Goal: Information Seeking & Learning: Learn about a topic

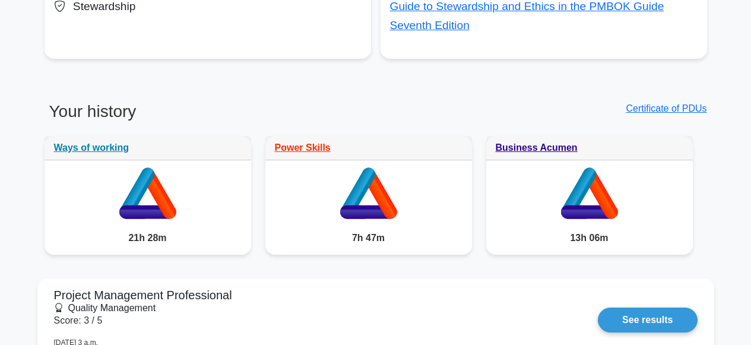
scroll to position [947, 0]
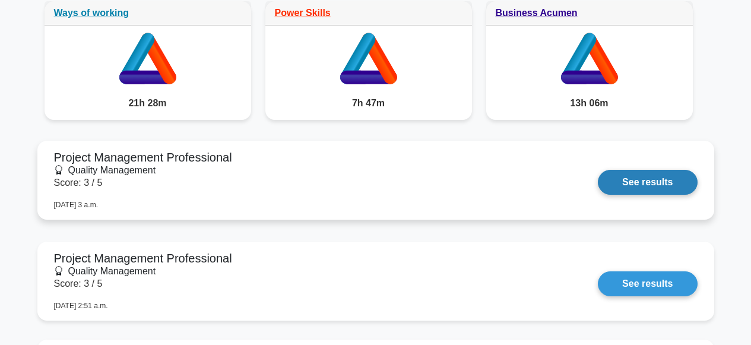
click at [645, 182] on link "See results" at bounding box center [647, 182] width 99 height 25
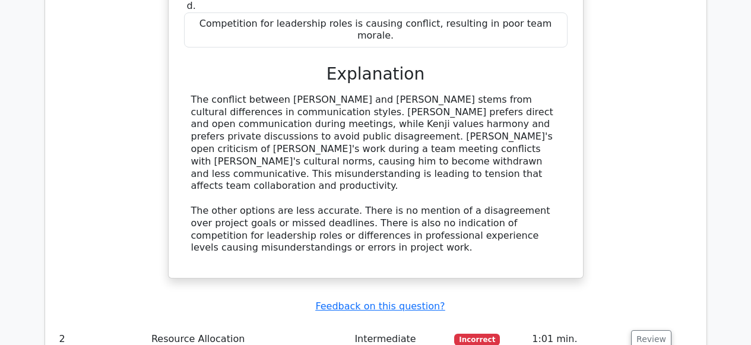
scroll to position [1062, 0]
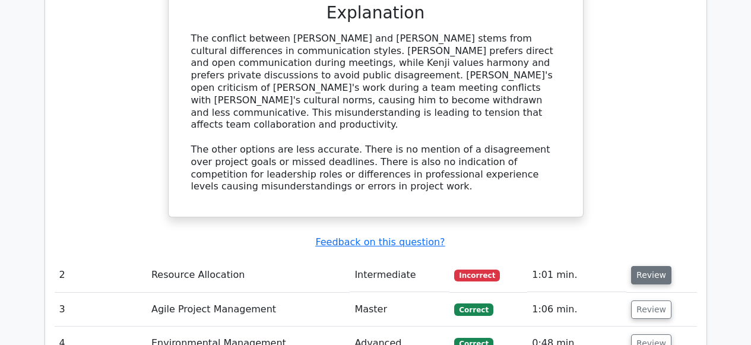
click at [650, 266] on button "Review" at bounding box center [651, 275] width 40 height 18
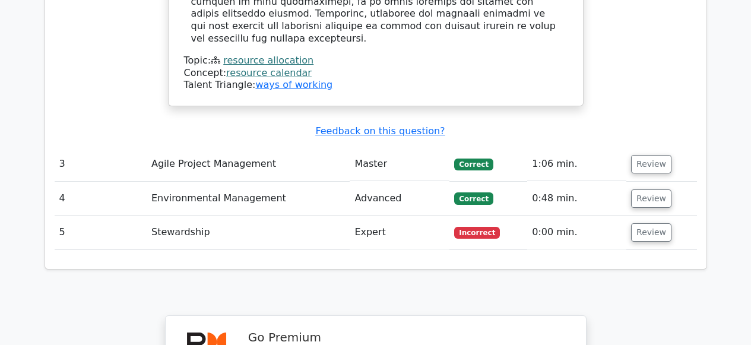
scroll to position [1811, 0]
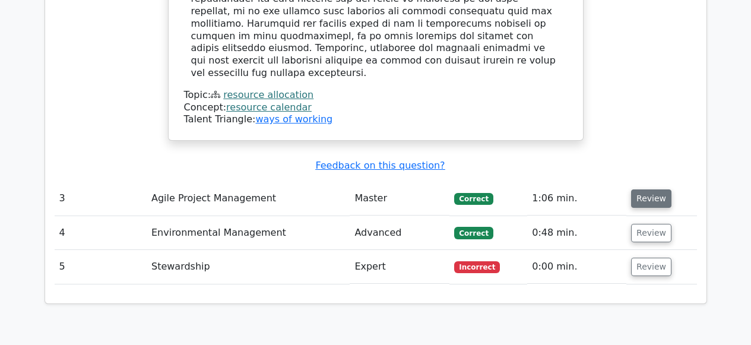
click at [646, 189] on button "Review" at bounding box center [651, 198] width 40 height 18
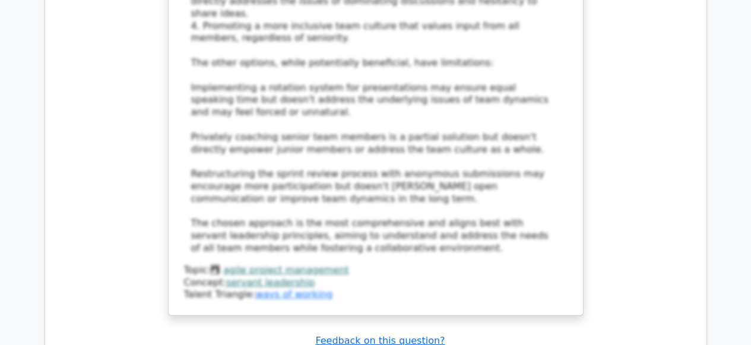
scroll to position [2664, 0]
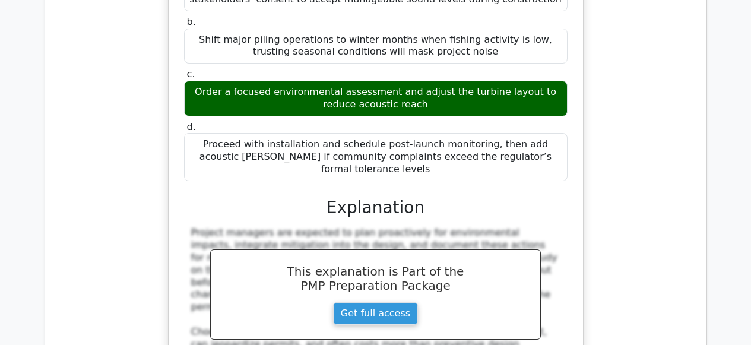
scroll to position [3356, 0]
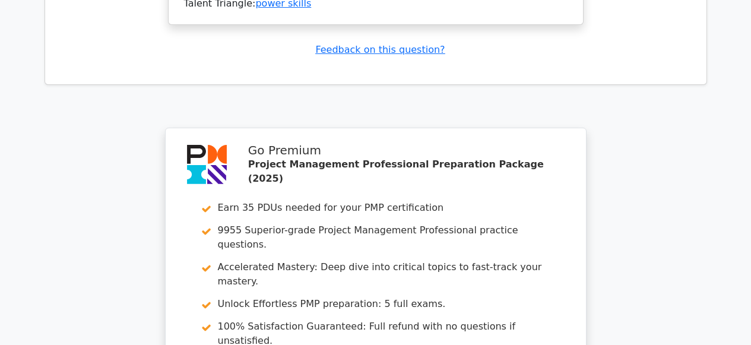
scroll to position [4445, 0]
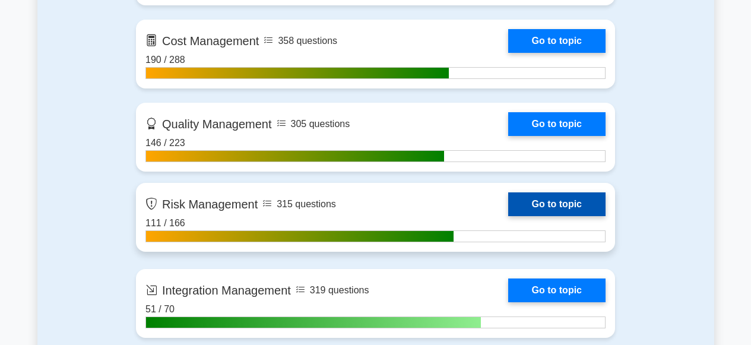
scroll to position [1015, 0]
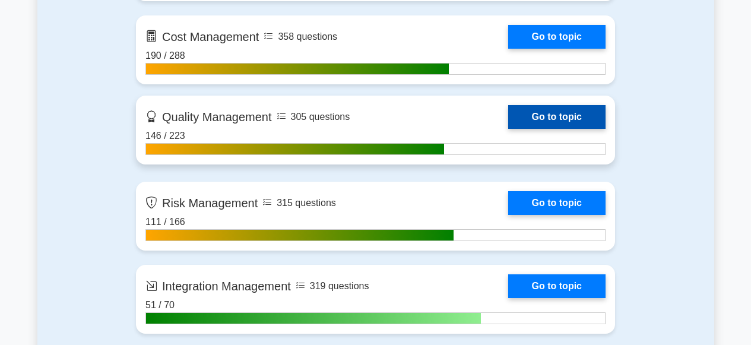
click at [553, 121] on link "Go to topic" at bounding box center [556, 117] width 97 height 24
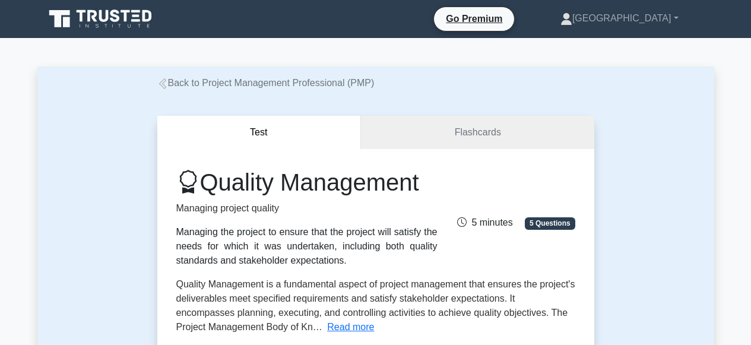
scroll to position [232, 0]
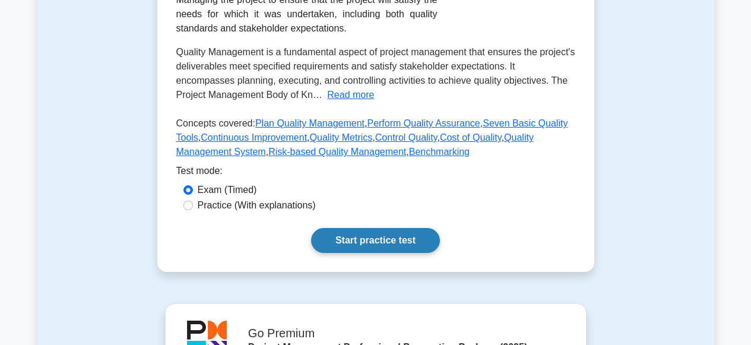
click at [403, 240] on link "Start practice test" at bounding box center [375, 240] width 129 height 25
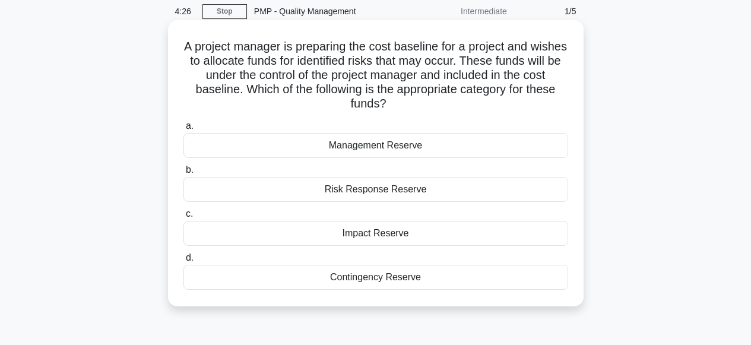
scroll to position [48, 0]
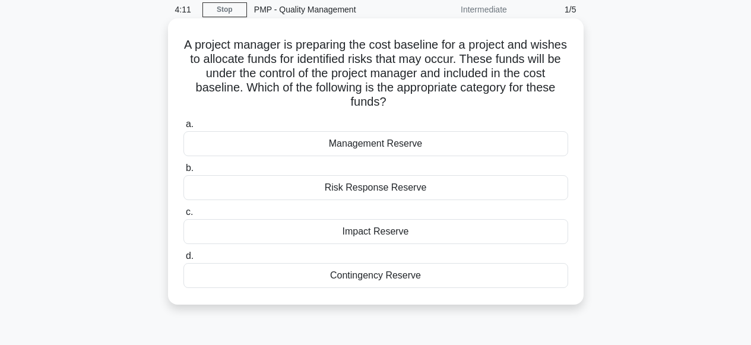
click at [371, 274] on div "Contingency Reserve" at bounding box center [375, 275] width 385 height 25
click at [183, 260] on input "d. Contingency Reserve" at bounding box center [183, 256] width 0 height 8
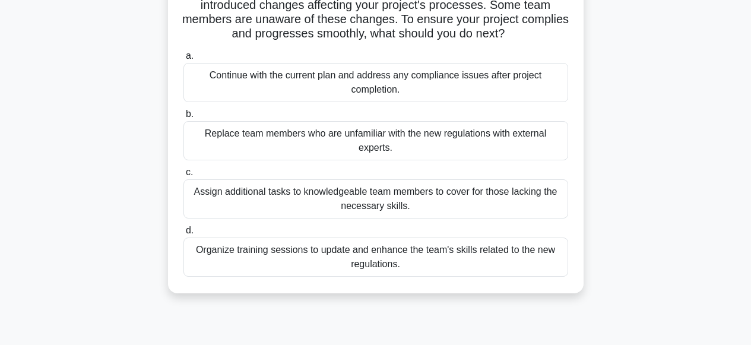
scroll to position [104, 0]
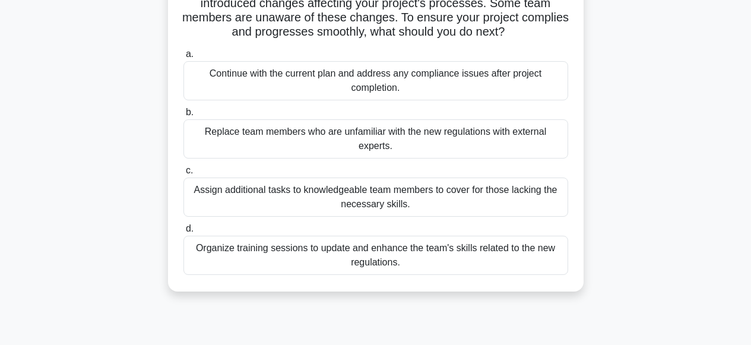
click at [338, 259] on div "Organize training sessions to update and enhance the team's skills related to t…" at bounding box center [375, 255] width 385 height 39
click at [183, 233] on input "d. Organize training sessions to update and enhance the team's skills related t…" at bounding box center [183, 229] width 0 height 8
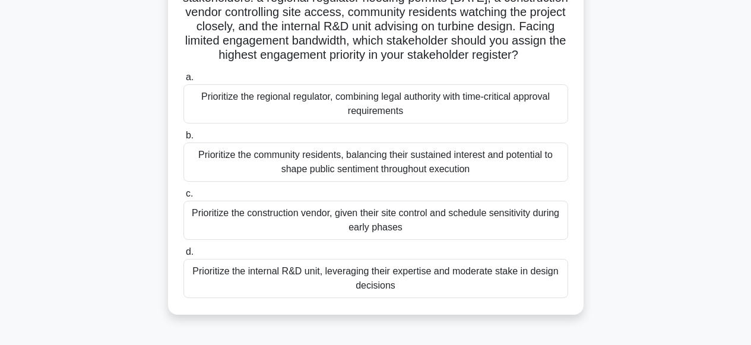
scroll to position [109, 0]
click at [361, 293] on div "Prioritize the internal R&D unit, leveraging their expertise and moderate stake…" at bounding box center [375, 278] width 385 height 39
click at [183, 256] on input "d. Prioritize the internal R&D unit, leveraging their expertise and moderate st…" at bounding box center [183, 252] width 0 height 8
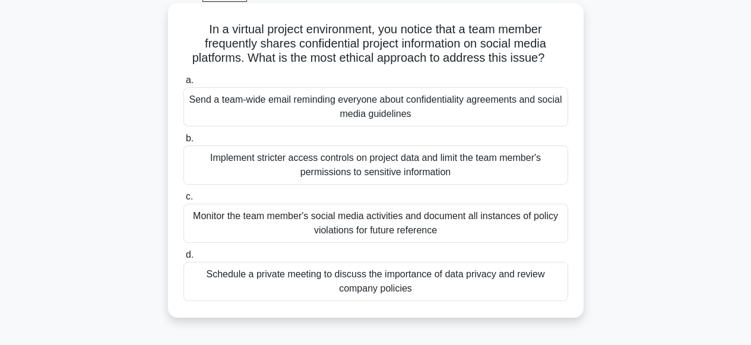
scroll to position [72, 0]
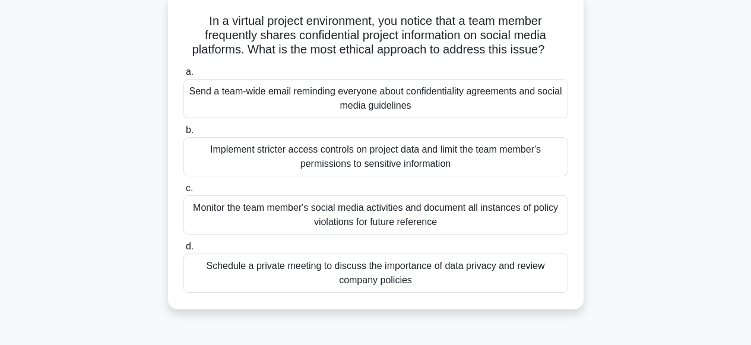
click at [363, 277] on div "Schedule a private meeting to discuss the importance of data privacy and review…" at bounding box center [375, 272] width 385 height 39
click at [183, 250] on input "d. Schedule a private meeting to discuss the importance of data privacy and rev…" at bounding box center [183, 247] width 0 height 8
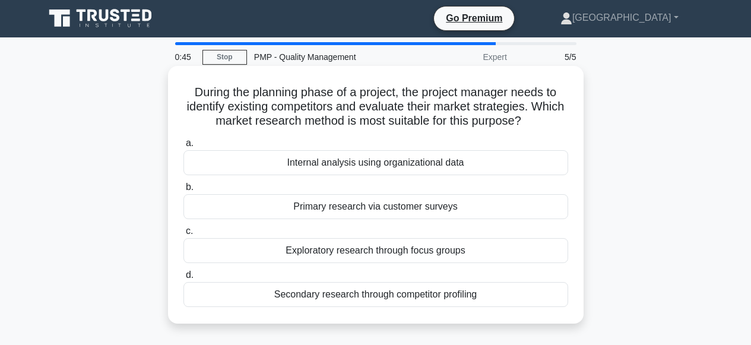
scroll to position [0, 0]
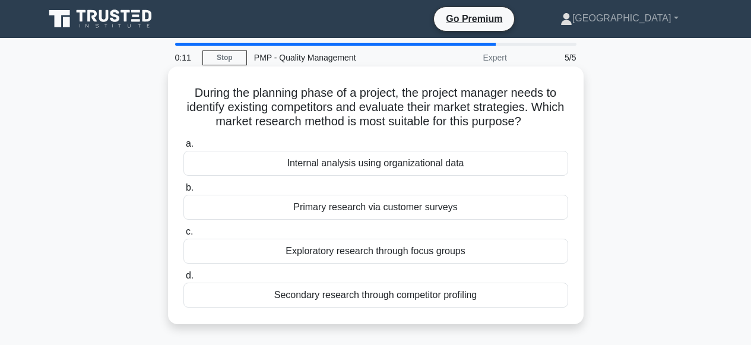
click at [332, 298] on div "Secondary research through competitor profiling" at bounding box center [375, 294] width 385 height 25
click at [183, 280] on input "d. Secondary research through competitor profiling" at bounding box center [183, 276] width 0 height 8
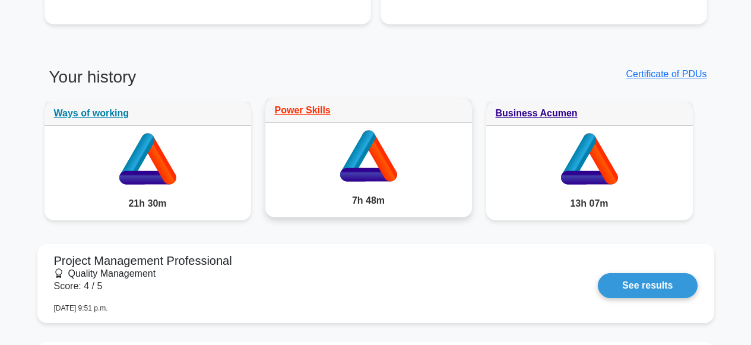
scroll to position [1017, 0]
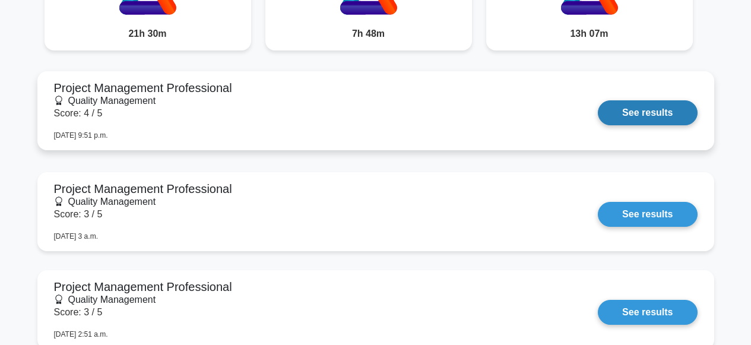
click at [628, 110] on link "See results" at bounding box center [647, 112] width 99 height 25
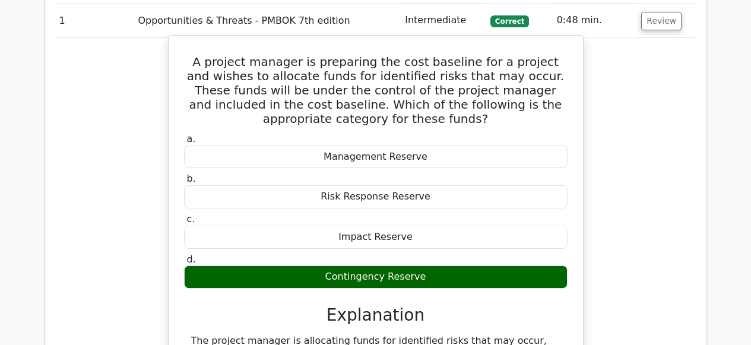
scroll to position [1190, 0]
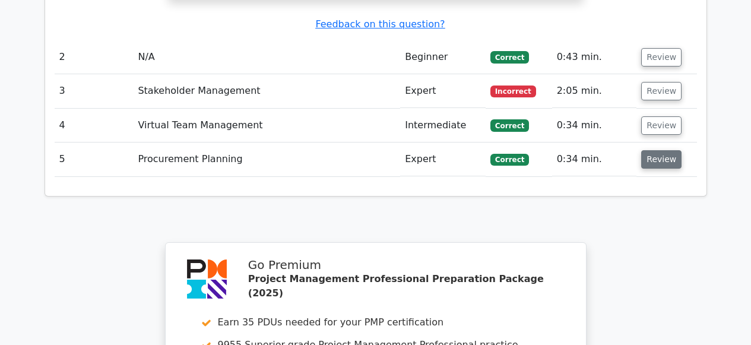
click at [650, 150] on button "Review" at bounding box center [661, 159] width 40 height 18
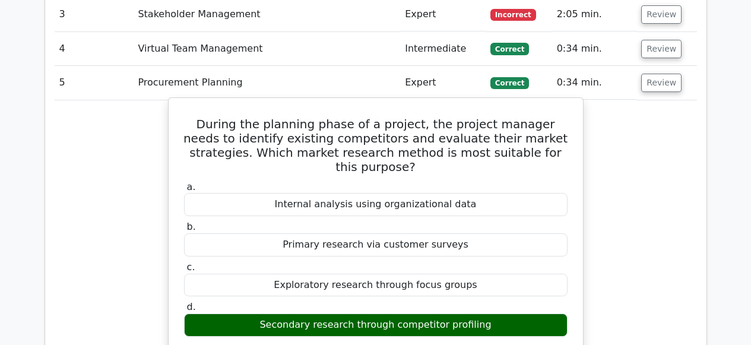
scroll to position [1079, 0]
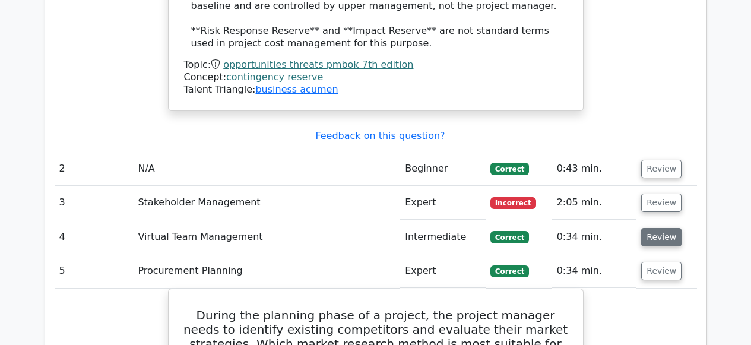
click at [654, 228] on button "Review" at bounding box center [661, 237] width 40 height 18
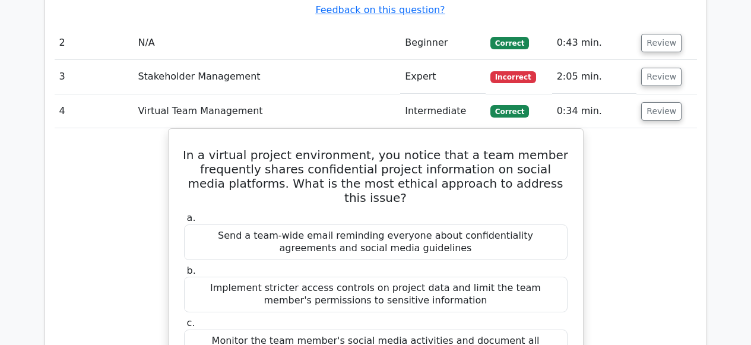
scroll to position [1141, 0]
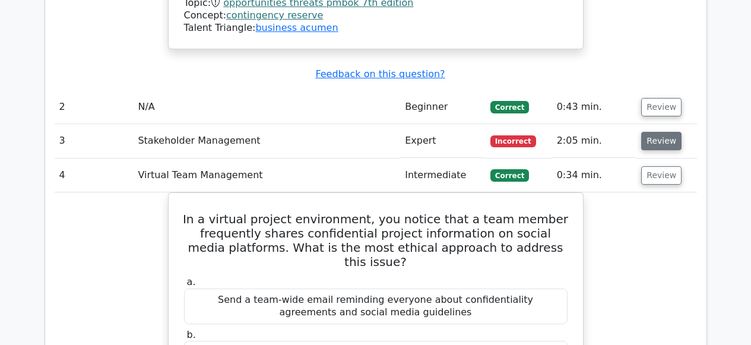
click at [665, 132] on button "Review" at bounding box center [661, 141] width 40 height 18
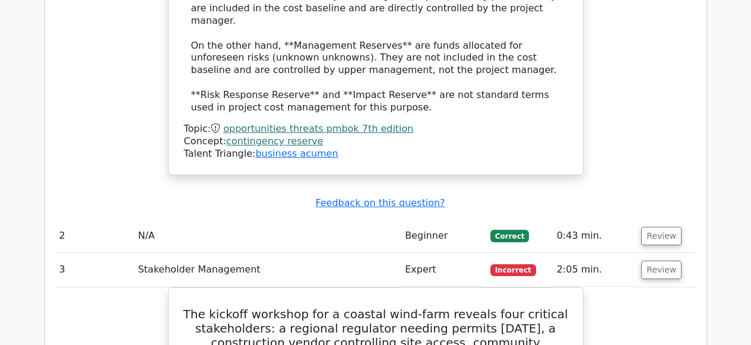
scroll to position [1031, 0]
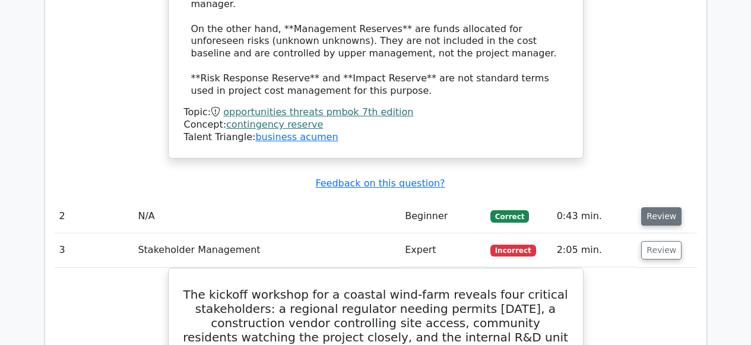
click at [653, 207] on button "Review" at bounding box center [661, 216] width 40 height 18
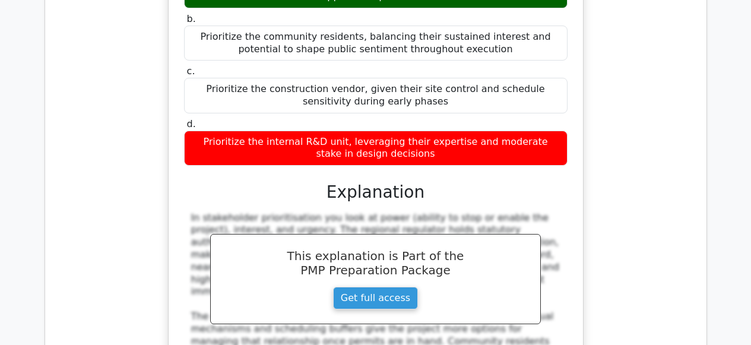
scroll to position [1834, 0]
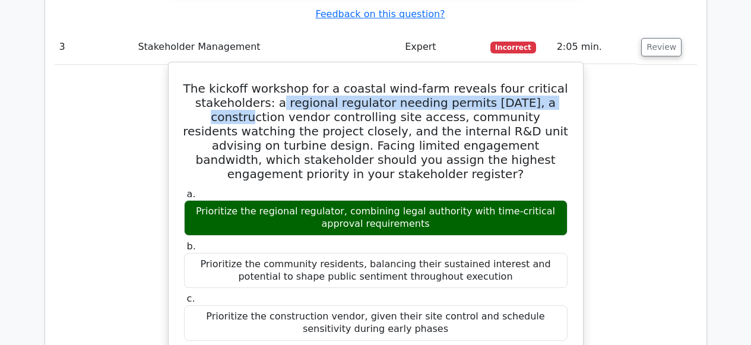
drag, startPoint x: 267, startPoint y: 38, endPoint x: 550, endPoint y: 40, distance: 283.1
click at [550, 81] on h5 "The kickoff workshop for a coastal wind-farm reveals four critical stakeholders…" at bounding box center [376, 131] width 386 height 100
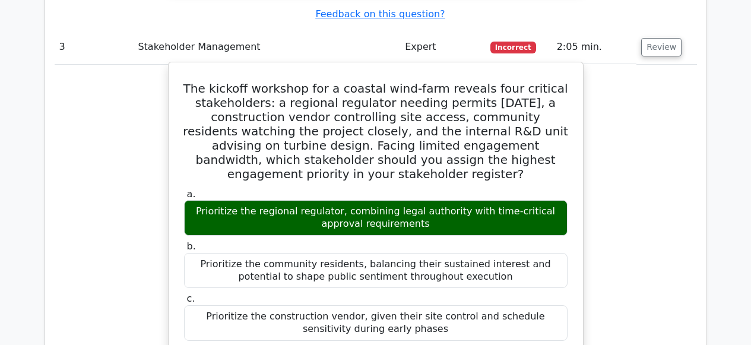
click at [456, 81] on h5 "The kickoff workshop for a coastal wind-farm reveals four critical stakeholders…" at bounding box center [376, 131] width 386 height 100
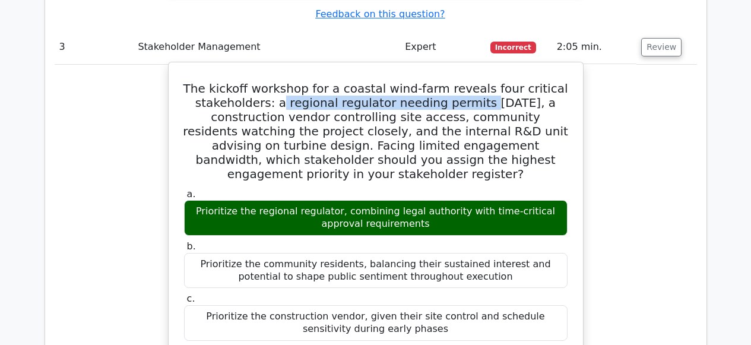
drag, startPoint x: 454, startPoint y: 41, endPoint x: 268, endPoint y: 43, distance: 185.8
click at [268, 81] on h5 "The kickoff workshop for a coastal wind-farm reveals four critical stakeholders…" at bounding box center [376, 131] width 386 height 100
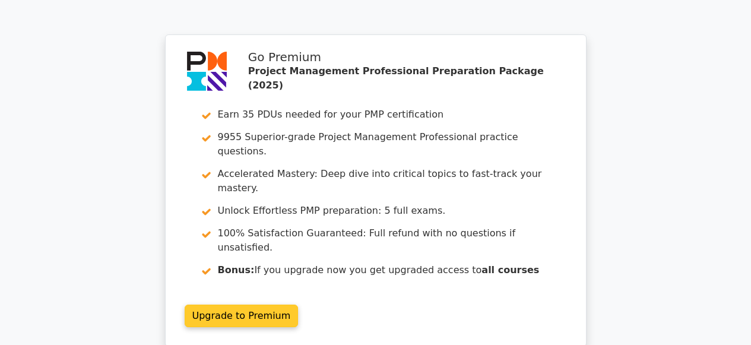
scroll to position [4090, 0]
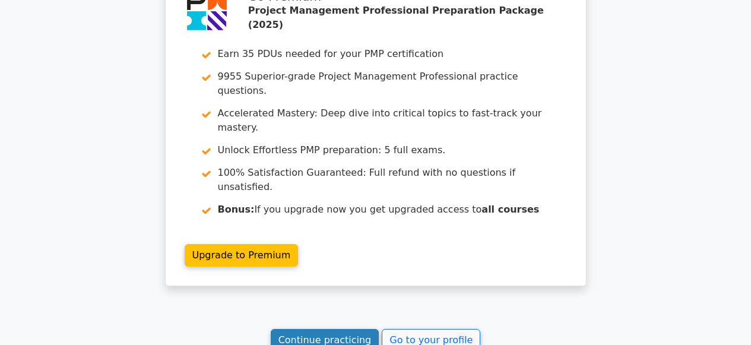
click at [323, 329] on link "Continue practicing" at bounding box center [325, 340] width 109 height 23
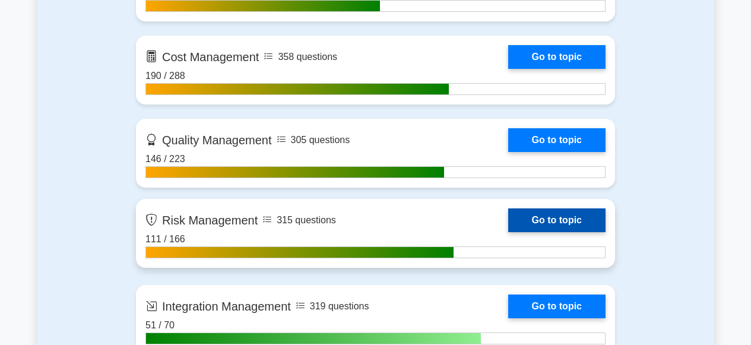
scroll to position [1003, 0]
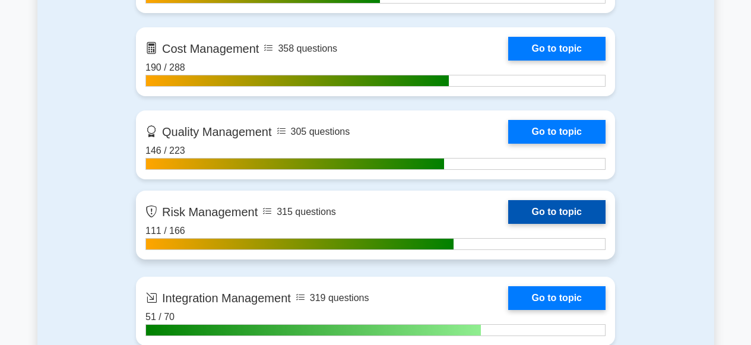
click at [539, 212] on link "Go to topic" at bounding box center [556, 212] width 97 height 24
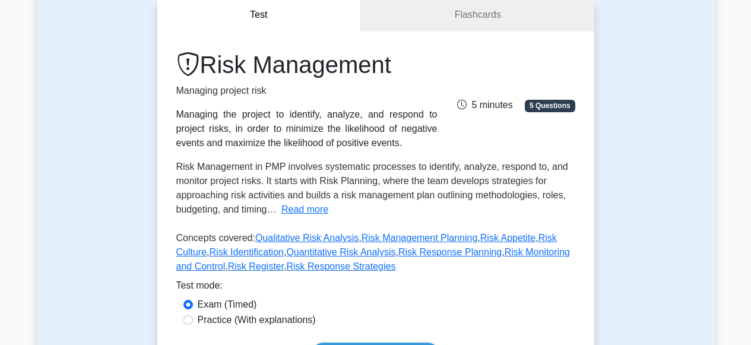
scroll to position [142, 0]
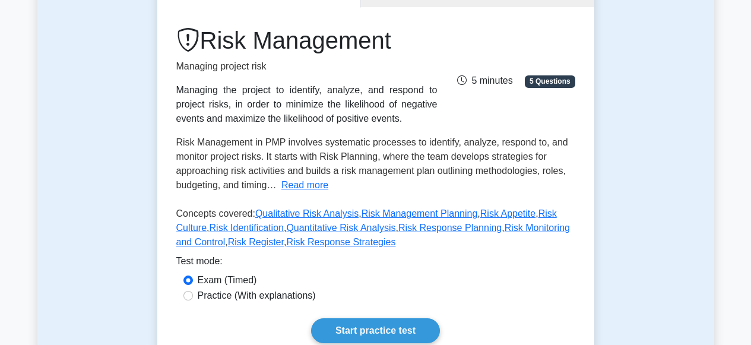
click at [303, 184] on button "Read more" at bounding box center [304, 185] width 47 height 14
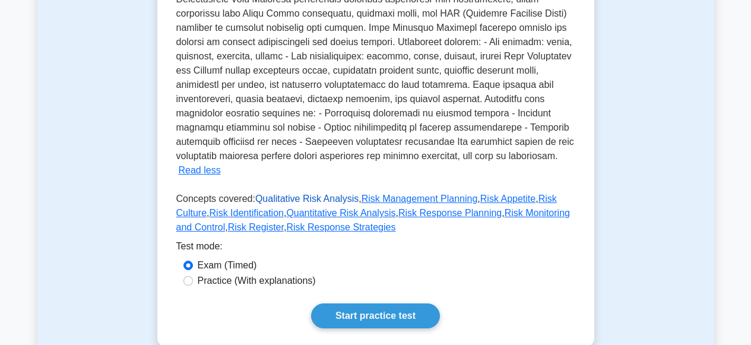
scroll to position [402, 0]
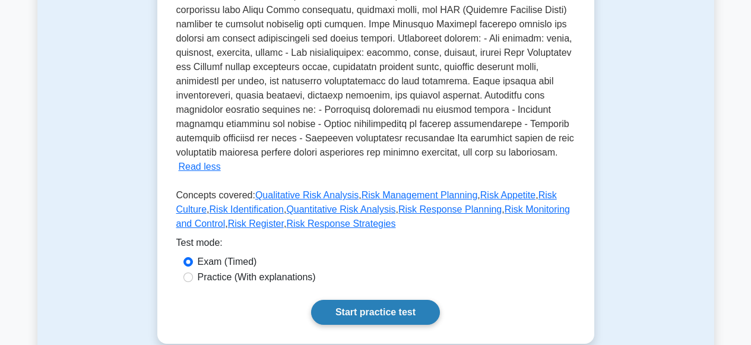
click at [360, 300] on link "Start practice test" at bounding box center [375, 312] width 129 height 25
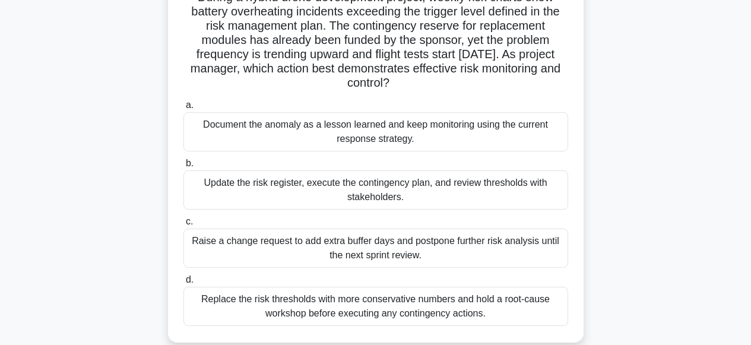
scroll to position [100, 0]
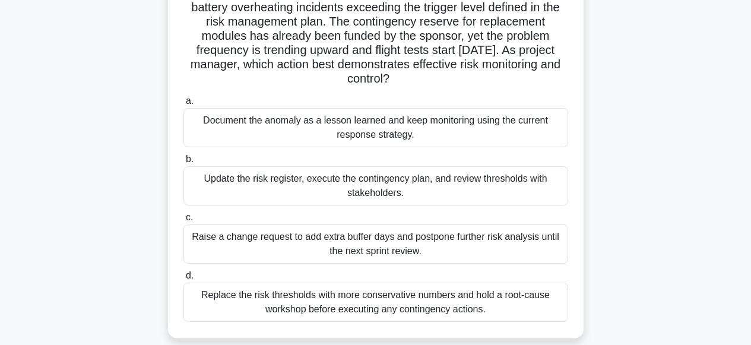
click at [360, 176] on div "Update the risk register, execute the contingency plan, and review thresholds w…" at bounding box center [375, 185] width 385 height 39
click at [183, 163] on input "b. Update the risk register, execute the contingency plan, and review threshold…" at bounding box center [183, 159] width 0 height 8
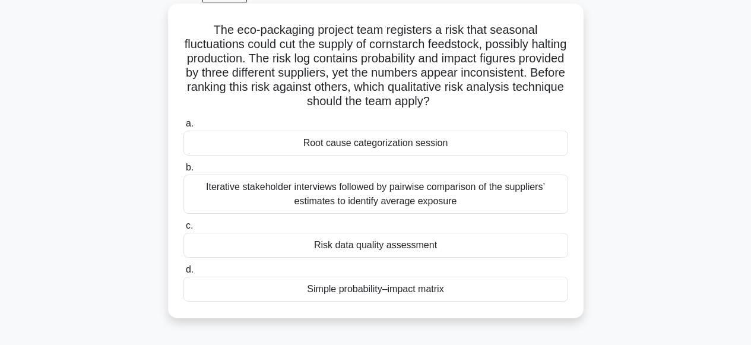
scroll to position [63, 0]
click at [356, 192] on div "Iterative stakeholder interviews followed by pairwise comparison of the supplie…" at bounding box center [375, 193] width 385 height 39
click at [183, 171] on input "b. Iterative stakeholder interviews followed by pairwise comparison of the supp…" at bounding box center [183, 167] width 0 height 8
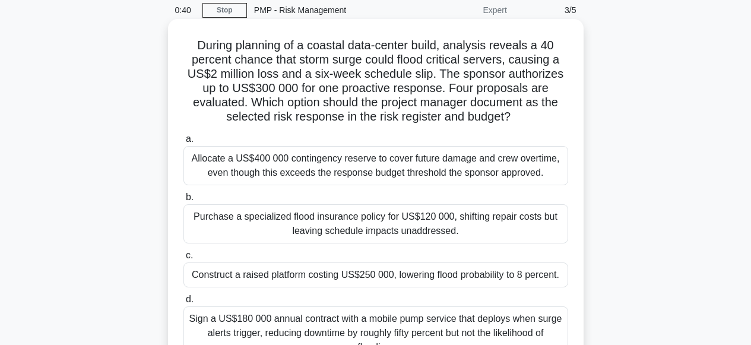
scroll to position [0, 0]
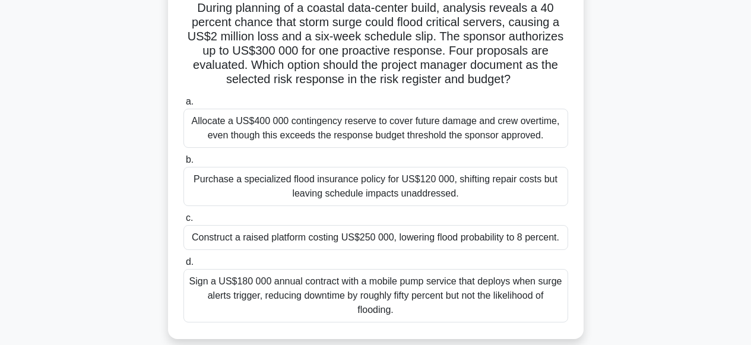
click at [363, 290] on div "Sign a US$180 000 annual contract with a mobile pump service that deploys when …" at bounding box center [375, 295] width 385 height 53
click at [183, 266] on input "d. Sign a US$180 000 annual contract with a mobile pump service that deploys wh…" at bounding box center [183, 262] width 0 height 8
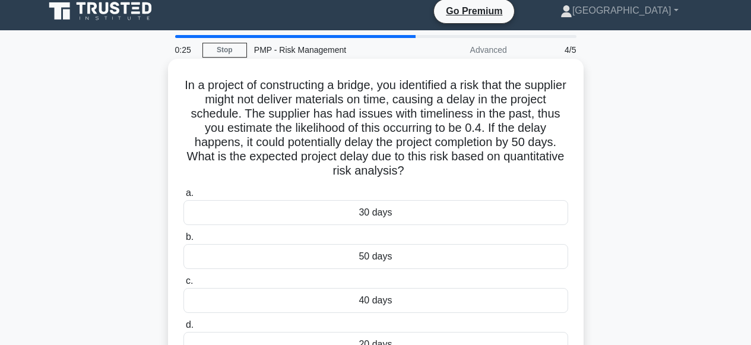
scroll to position [10, 0]
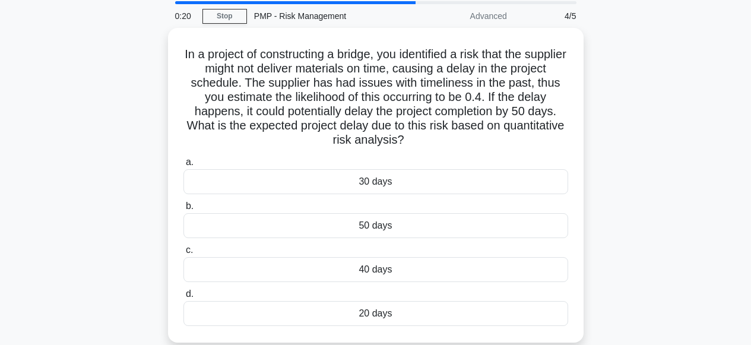
click at [347, 314] on div "20 days" at bounding box center [375, 313] width 385 height 25
click at [183, 298] on input "d. 20 days" at bounding box center [183, 294] width 0 height 8
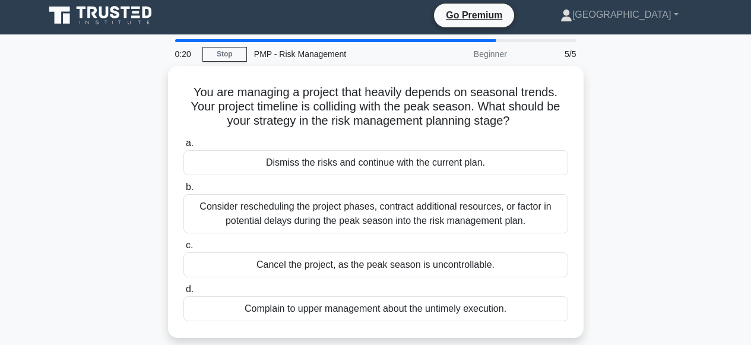
scroll to position [0, 0]
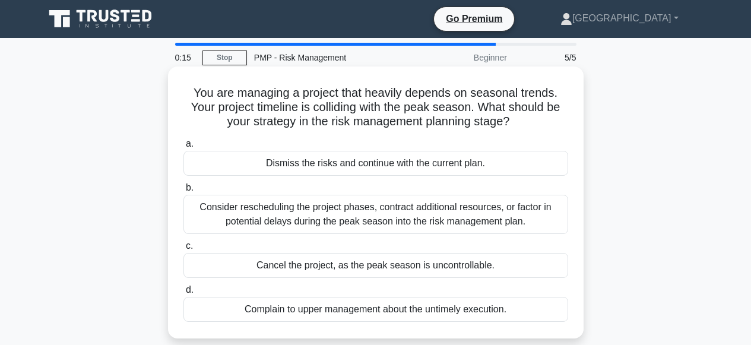
click at [310, 212] on div "Consider rescheduling the project phases, contract additional resources, or fac…" at bounding box center [375, 214] width 385 height 39
click at [183, 192] on input "b. Consider rescheduling the project phases, contract additional resources, or …" at bounding box center [183, 188] width 0 height 8
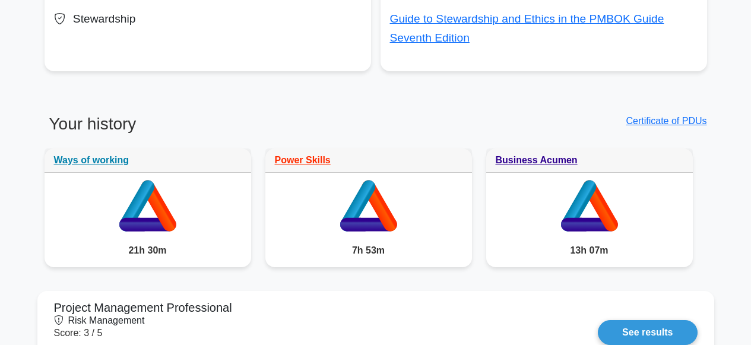
scroll to position [860, 0]
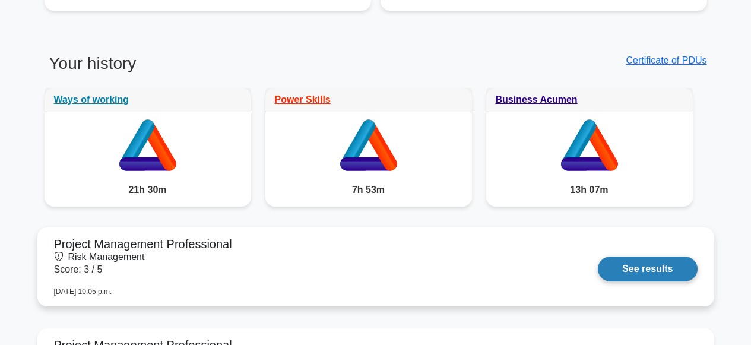
click at [621, 275] on link "See results" at bounding box center [647, 268] width 99 height 25
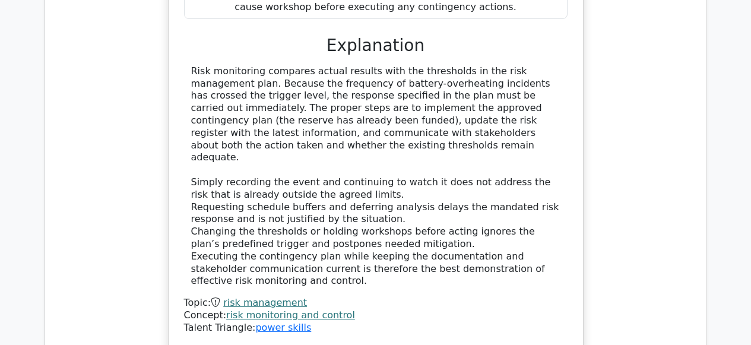
scroll to position [1228, 0]
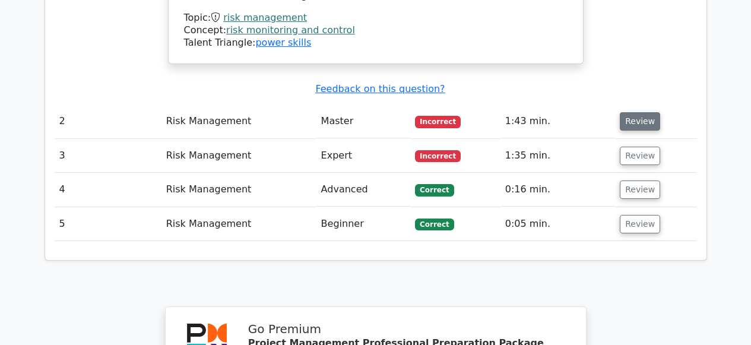
click at [632, 112] on button "Review" at bounding box center [640, 121] width 40 height 18
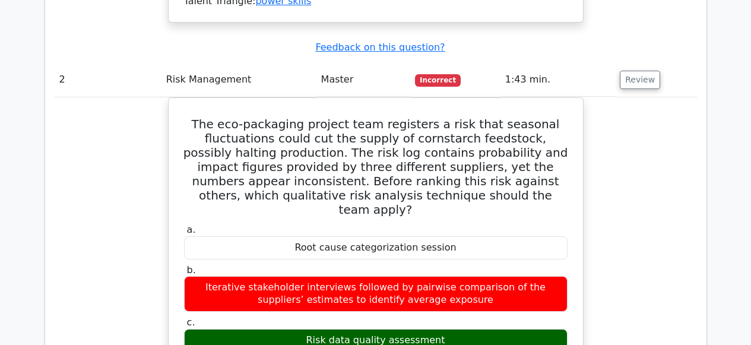
scroll to position [1365, 0]
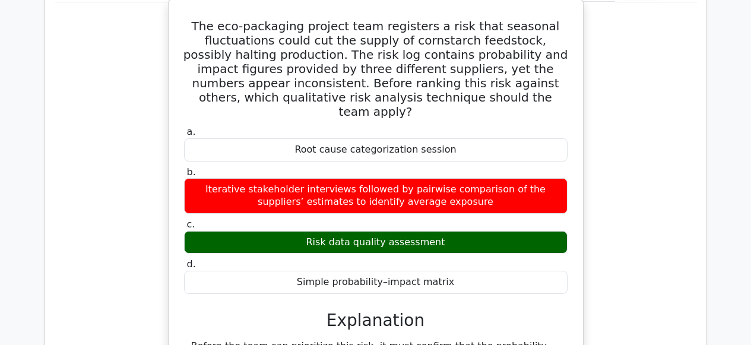
click at [452, 231] on div "Risk data quality assessment" at bounding box center [375, 242] width 383 height 23
drag, startPoint x: 434, startPoint y: 219, endPoint x: 297, endPoint y: 212, distance: 137.2
click at [297, 231] on div "Risk data quality assessment" at bounding box center [375, 242] width 383 height 23
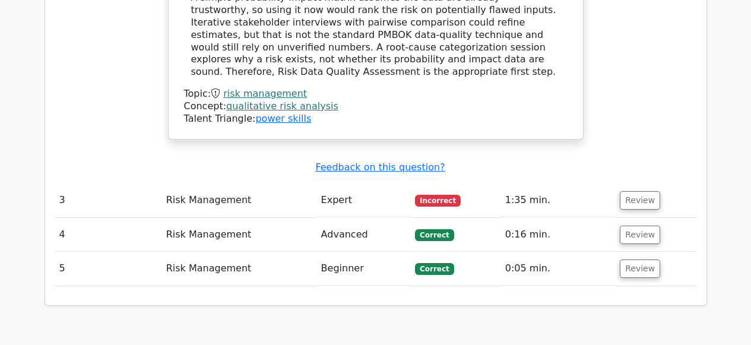
scroll to position [1792, 0]
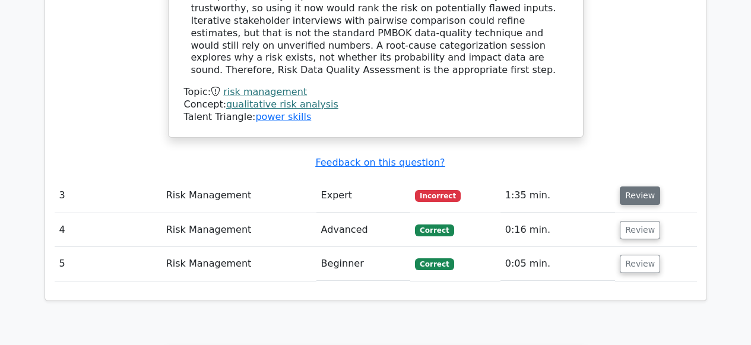
click at [623, 186] on button "Review" at bounding box center [640, 195] width 40 height 18
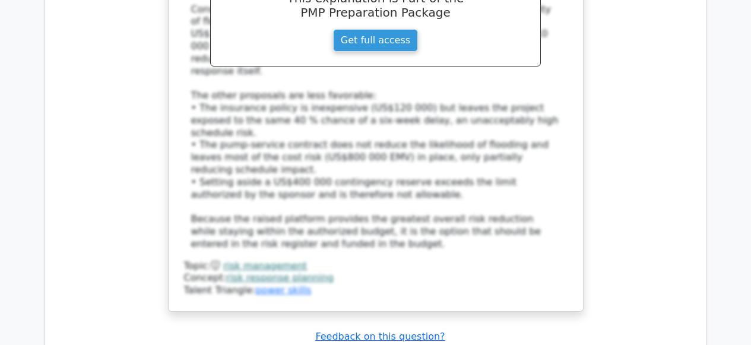
scroll to position [2637, 0]
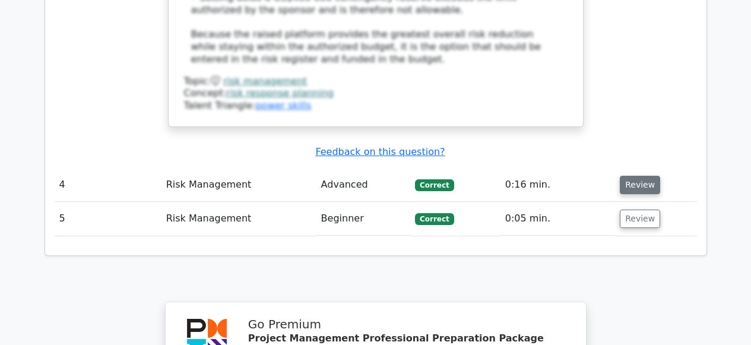
click at [624, 176] on button "Review" at bounding box center [640, 185] width 40 height 18
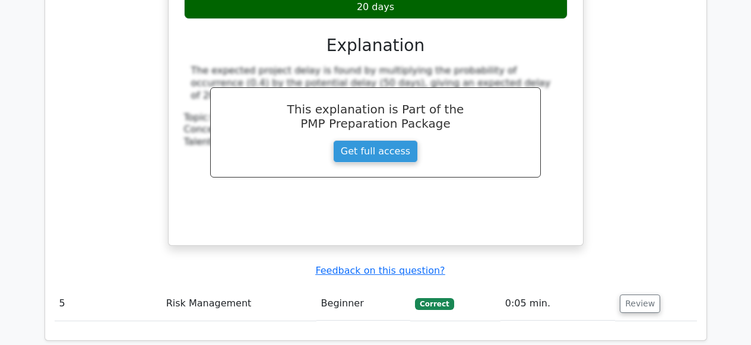
scroll to position [3214, 0]
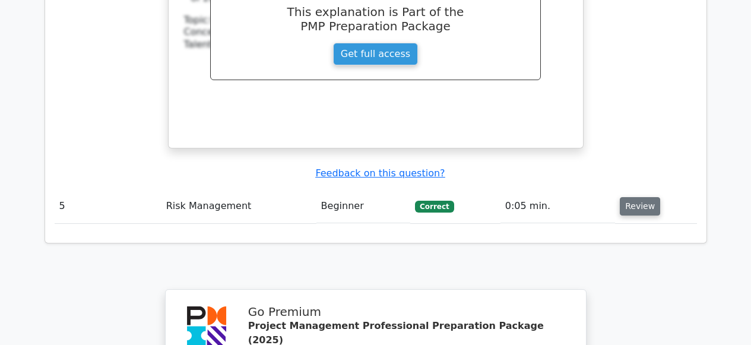
click at [624, 197] on button "Review" at bounding box center [640, 206] width 40 height 18
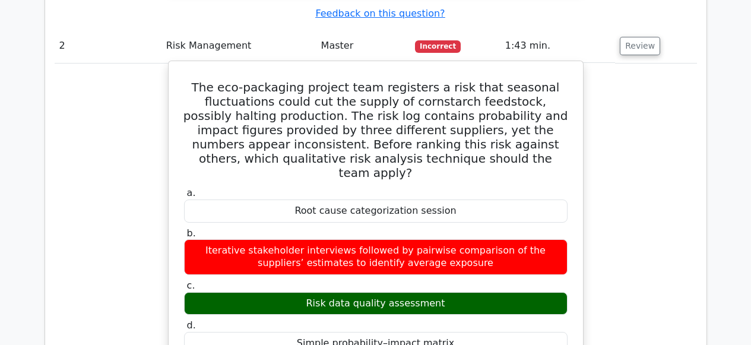
scroll to position [1298, 0]
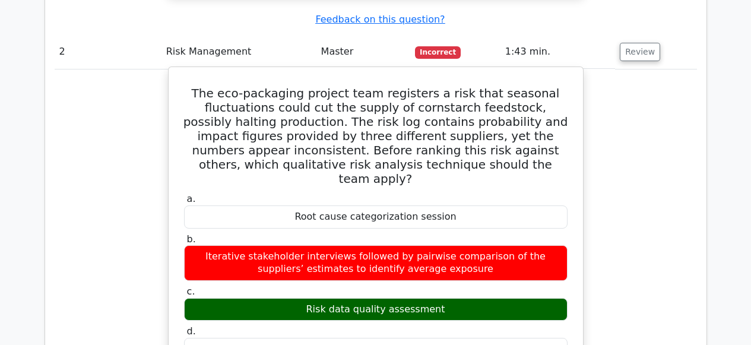
drag, startPoint x: 211, startPoint y: 80, endPoint x: 363, endPoint y: 332, distance: 294.4
click at [363, 332] on div "The eco-packaging project team registers a risk that seasonal fluctuations coul…" at bounding box center [375, 348] width 405 height 552
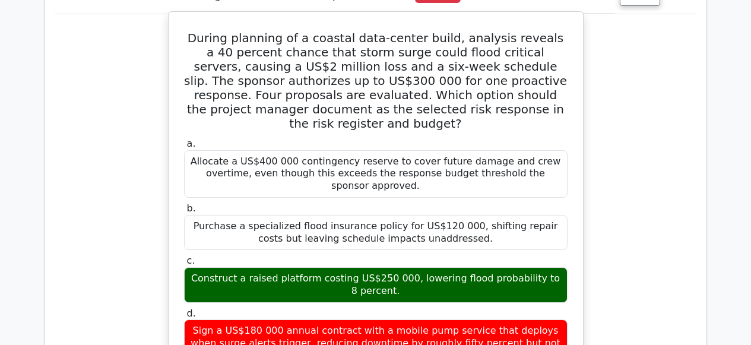
scroll to position [1975, 0]
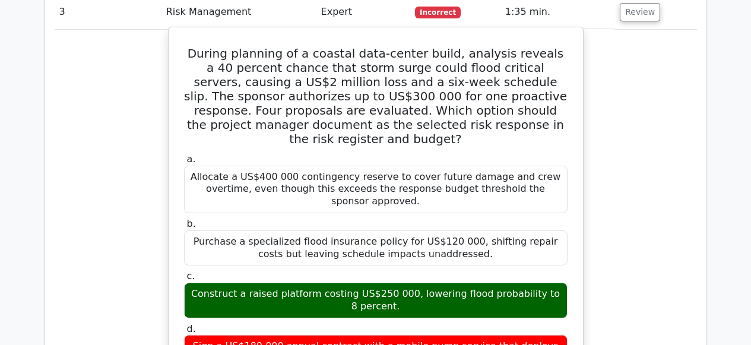
drag, startPoint x: 195, startPoint y: 11, endPoint x: 423, endPoint y: 331, distance: 393.1
copy div "During planning of a coastal data-center build, analysis reveals a 40 percent c…"
click at [225, 282] on div "Construct a raised platform costing US$250 000, lowering flood probability to 8…" at bounding box center [375, 300] width 383 height 36
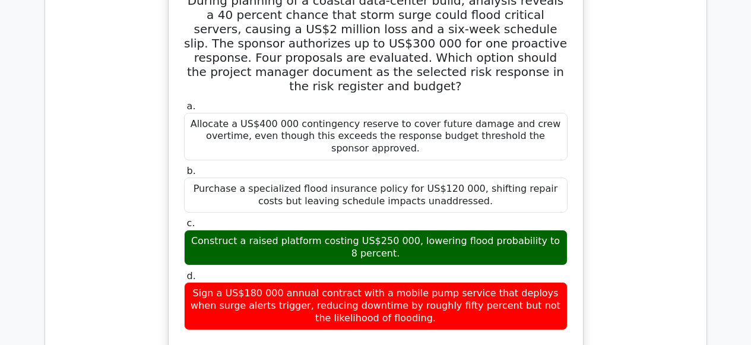
scroll to position [2027, 0]
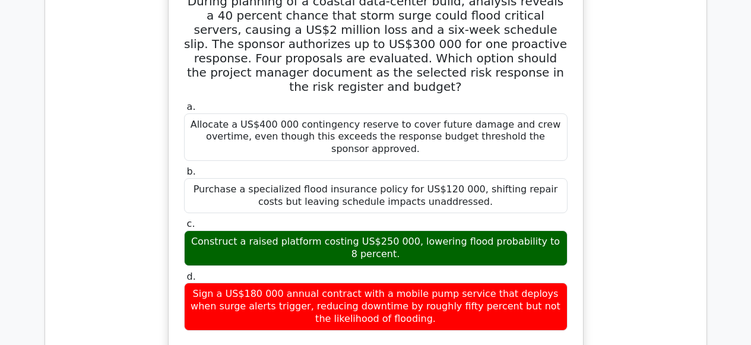
drag, startPoint x: 312, startPoint y: 74, endPoint x: 474, endPoint y: 79, distance: 161.5
click at [474, 113] on div "Allocate a US$400 000 contingency reserve to cover future damage and crew overt…" at bounding box center [375, 136] width 383 height 47
click at [338, 113] on div "Allocate a US$400 000 contingency reserve to cover future damage and crew overt…" at bounding box center [375, 136] width 383 height 47
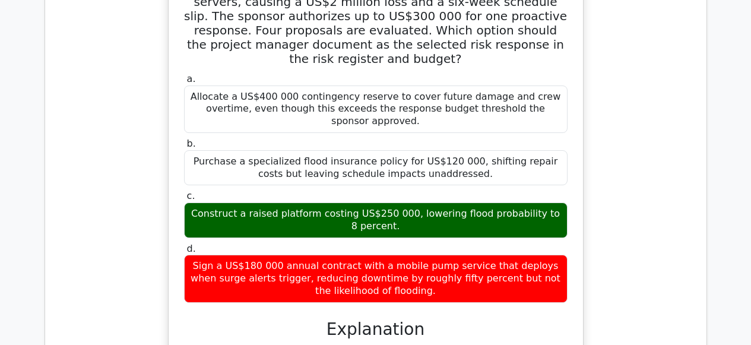
scroll to position [2056, 0]
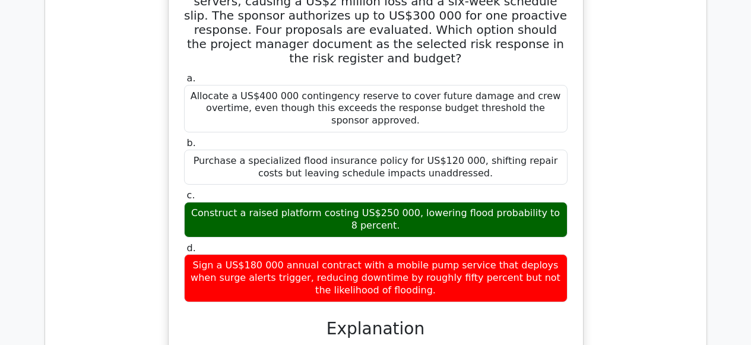
click at [258, 202] on div "Construct a raised platform costing US$250 000, lowering flood probability to 8…" at bounding box center [375, 220] width 383 height 36
drag, startPoint x: 536, startPoint y: 154, endPoint x: 530, endPoint y: 179, distance: 25.8
click at [541, 202] on div "Construct a raised platform costing US$250 000, lowering flood probability to 8…" at bounding box center [375, 220] width 383 height 36
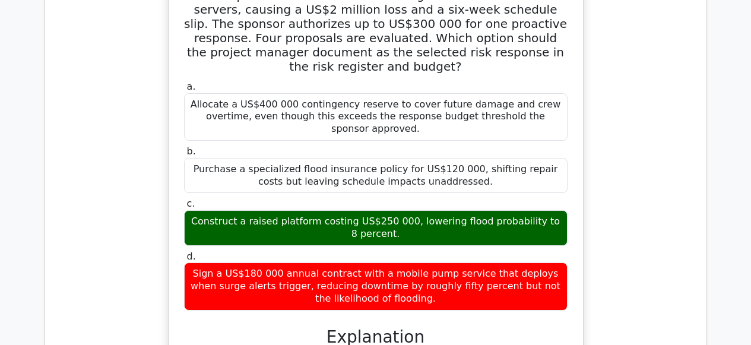
scroll to position [2047, 0]
click at [228, 192] on div "a. Allocate a US$400 000 contingency reserve to cover future damage and crew ov…" at bounding box center [376, 195] width 398 height 234
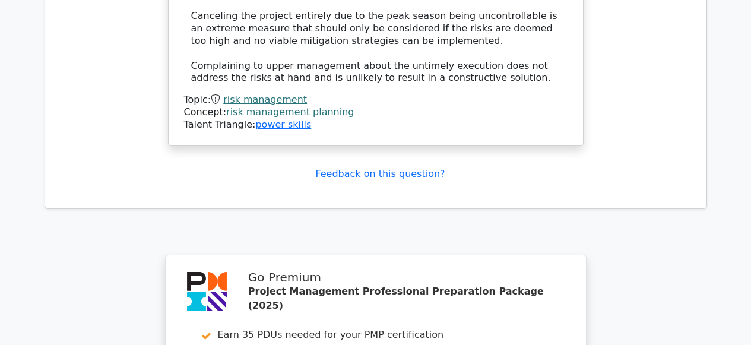
scroll to position [4138, 0]
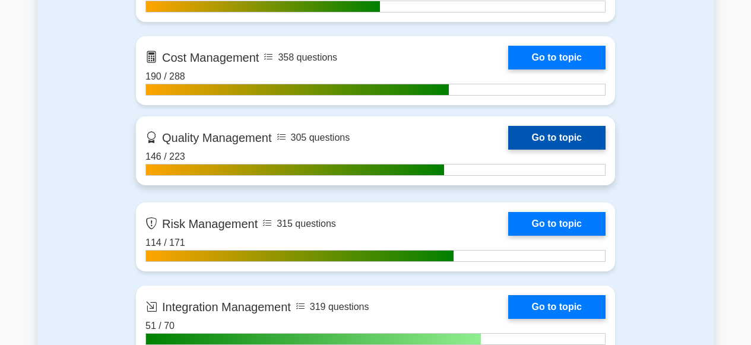
scroll to position [1009, 0]
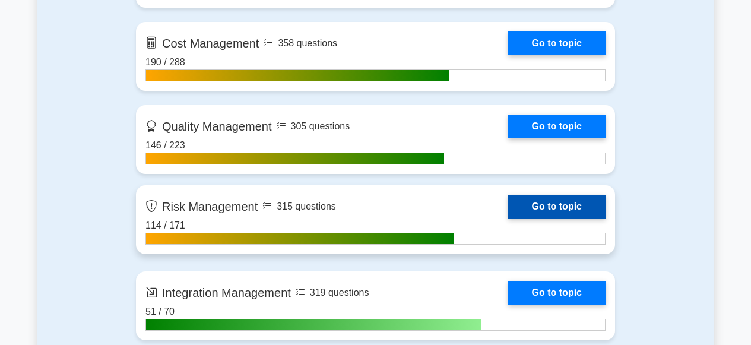
click at [560, 204] on link "Go to topic" at bounding box center [556, 207] width 97 height 24
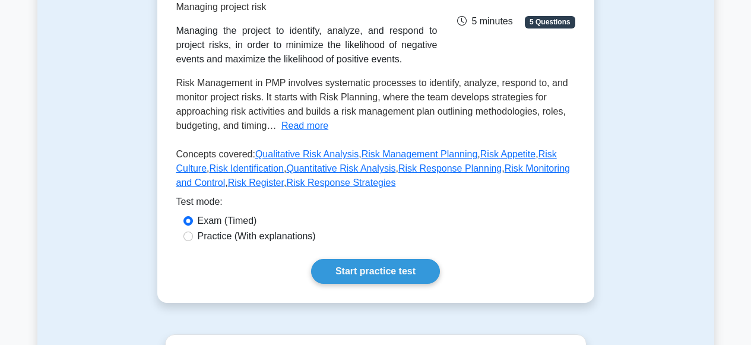
scroll to position [247, 0]
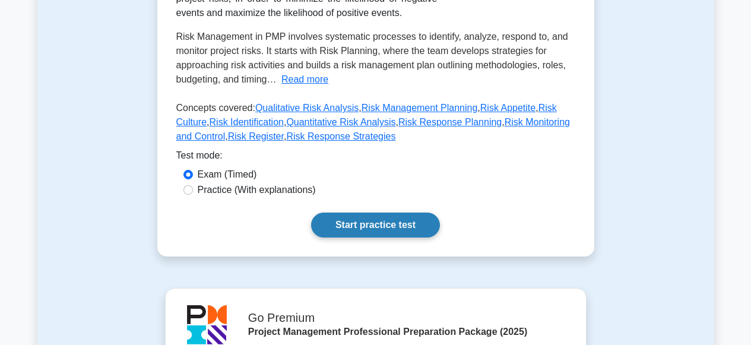
click at [386, 231] on link "Start practice test" at bounding box center [375, 224] width 129 height 25
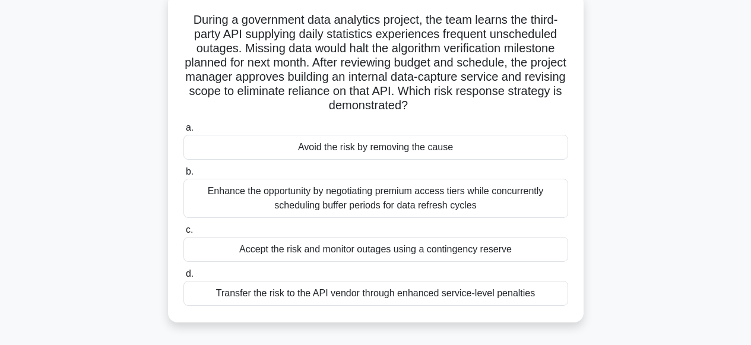
scroll to position [72, 0]
click at [365, 248] on div "Accept the risk and monitor outages using a contingency reserve" at bounding box center [375, 249] width 385 height 25
click at [183, 234] on input "c. Accept the risk and monitor outages using a contingency reserve" at bounding box center [183, 231] width 0 height 8
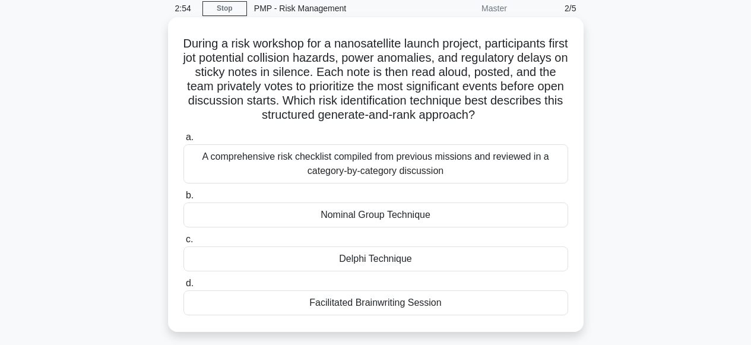
scroll to position [55, 0]
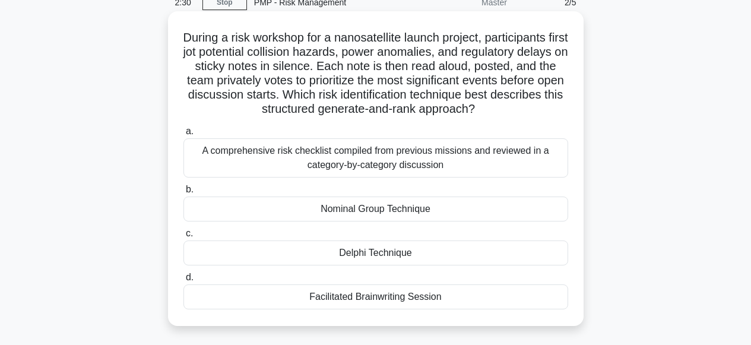
click at [363, 252] on div "Delphi Technique" at bounding box center [375, 252] width 385 height 25
click at [183, 237] on input "c. Delphi Technique" at bounding box center [183, 234] width 0 height 8
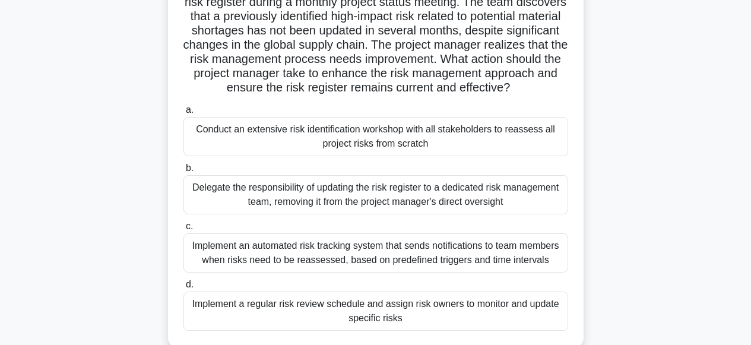
scroll to position [118, 0]
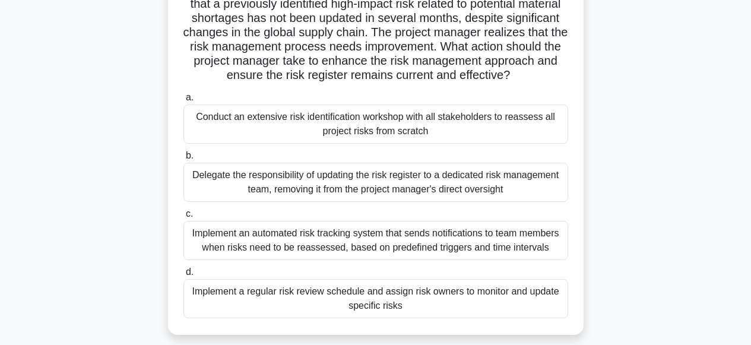
click at [360, 182] on div "Delegate the responsibility of updating the risk register to a dedicated risk m…" at bounding box center [375, 182] width 385 height 39
click at [183, 160] on input "b. Delegate the responsibility of updating the risk register to a dedicated ris…" at bounding box center [183, 156] width 0 height 8
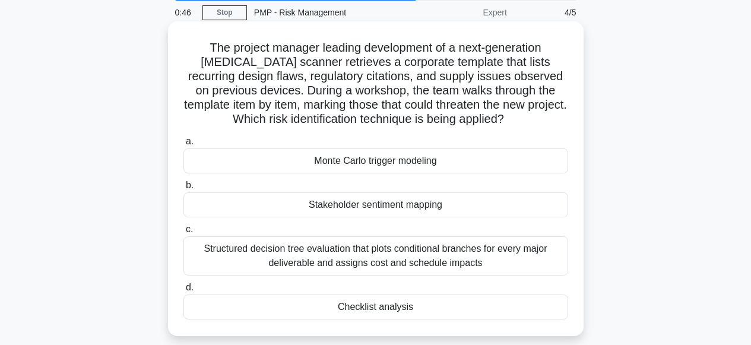
scroll to position [58, 0]
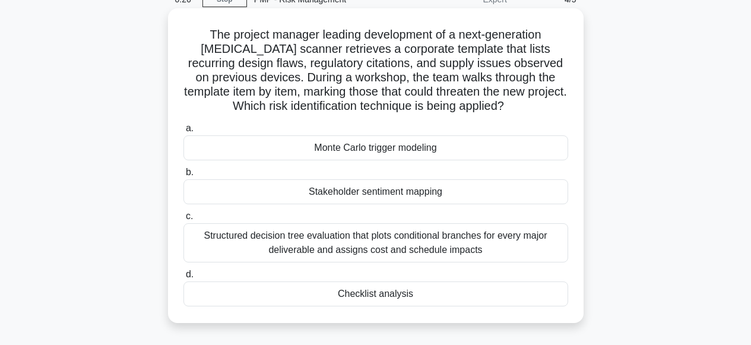
click at [369, 148] on div "Monte Carlo trigger modeling" at bounding box center [375, 147] width 385 height 25
click at [183, 132] on input "a. Monte Carlo trigger modeling" at bounding box center [183, 129] width 0 height 8
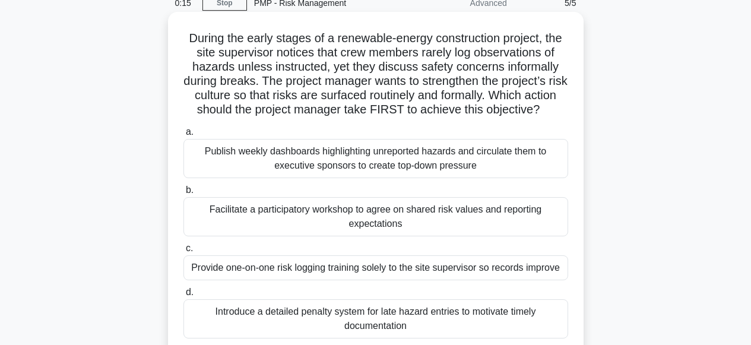
scroll to position [61, 0]
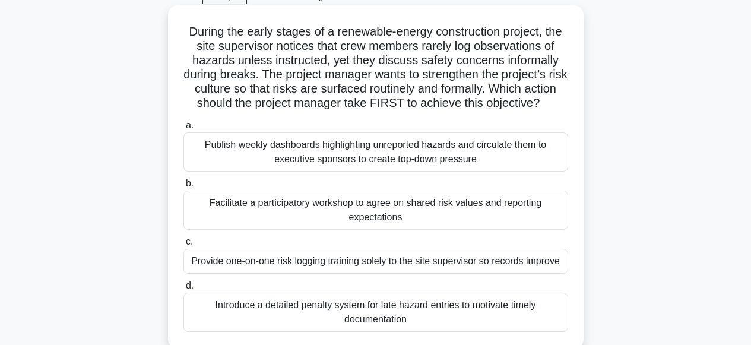
click at [379, 218] on div "Facilitate a participatory workshop to agree on shared risk values and reportin…" at bounding box center [375, 209] width 385 height 39
click at [183, 188] on input "b. Facilitate a participatory workshop to agree on shared risk values and repor…" at bounding box center [183, 184] width 0 height 8
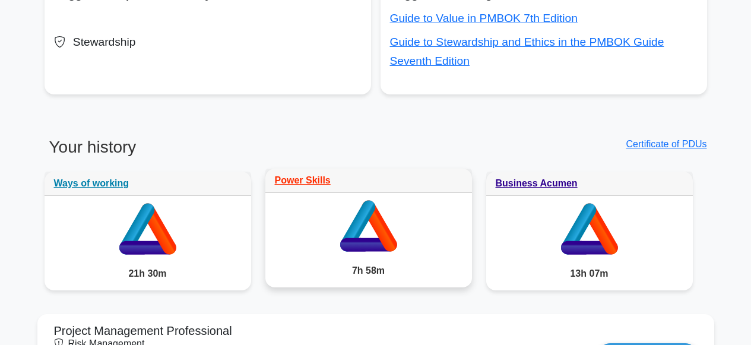
scroll to position [949, 0]
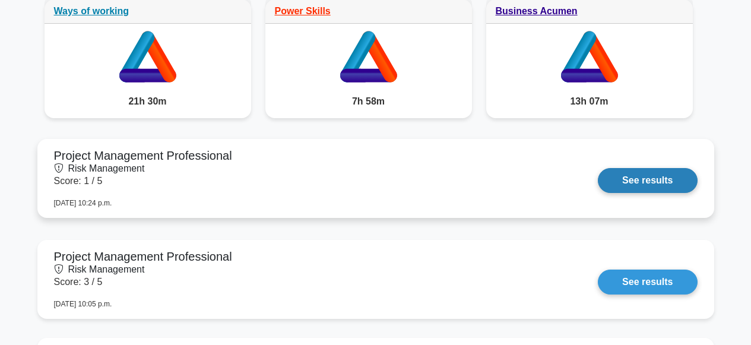
click at [626, 183] on link "See results" at bounding box center [647, 180] width 99 height 25
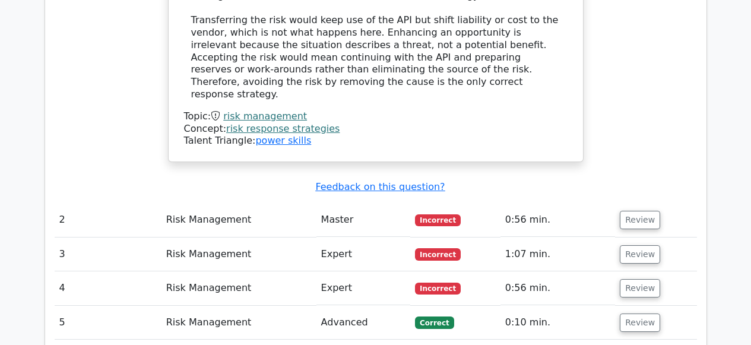
scroll to position [1154, 0]
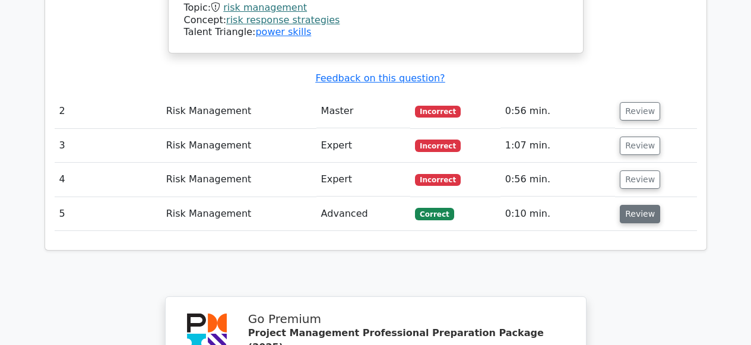
click at [626, 205] on button "Review" at bounding box center [640, 214] width 40 height 18
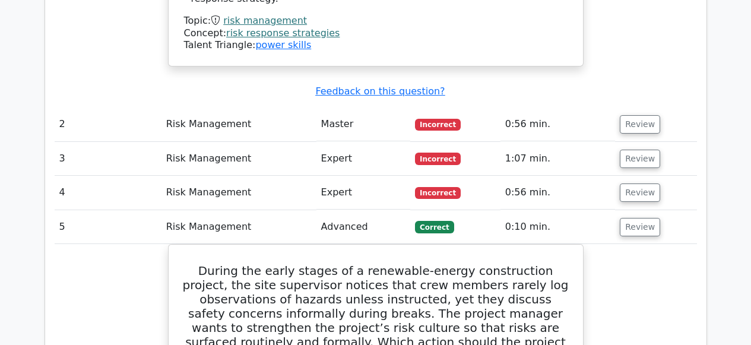
scroll to position [1141, 0]
click at [627, 115] on button "Review" at bounding box center [640, 124] width 40 height 18
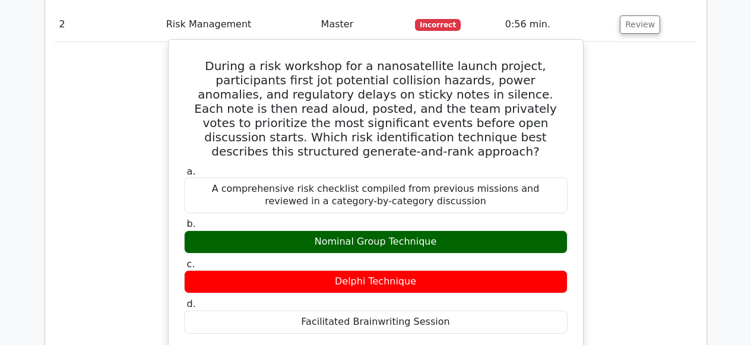
scroll to position [1255, 0]
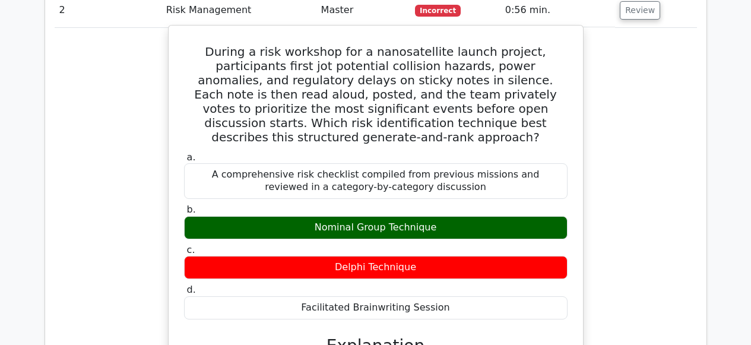
drag, startPoint x: 193, startPoint y: 22, endPoint x: 396, endPoint y: 275, distance: 324.7
click at [396, 275] on div "During a risk workshop for a nanosatellite launch project, participants first j…" at bounding box center [375, 324] width 405 height 589
copy div "During a risk workshop for a nanosatellite launch project, participants first j…"
click at [336, 87] on h5 "During a risk workshop for a nanosatellite launch project, participants first j…" at bounding box center [376, 95] width 386 height 100
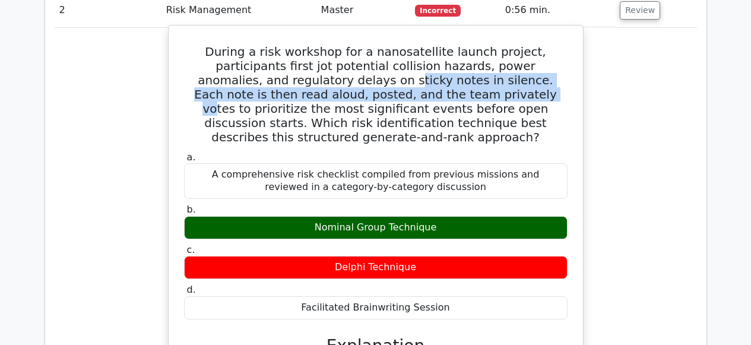
drag, startPoint x: 246, startPoint y: 55, endPoint x: 329, endPoint y: 65, distance: 83.6
click at [329, 65] on h5 "During a risk workshop for a nanosatellite launch project, participants first j…" at bounding box center [376, 95] width 386 height 100
click at [347, 60] on h5 "During a risk workshop for a nanosatellite launch project, participants first j…" at bounding box center [376, 95] width 386 height 100
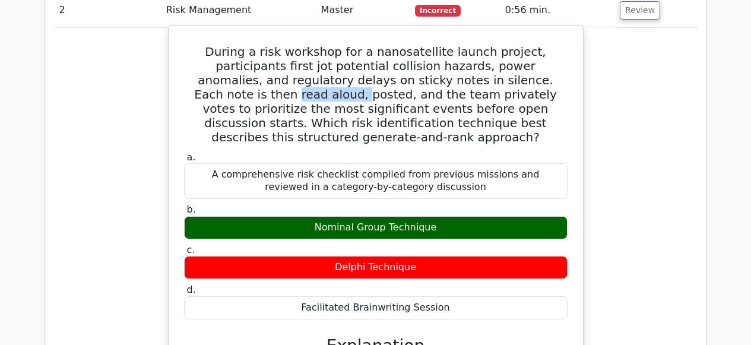
drag, startPoint x: 460, startPoint y: 54, endPoint x: 521, endPoint y: 60, distance: 61.4
click at [521, 60] on h5 "During a risk workshop for a nanosatellite launch project, participants first j…" at bounding box center [376, 95] width 386 height 100
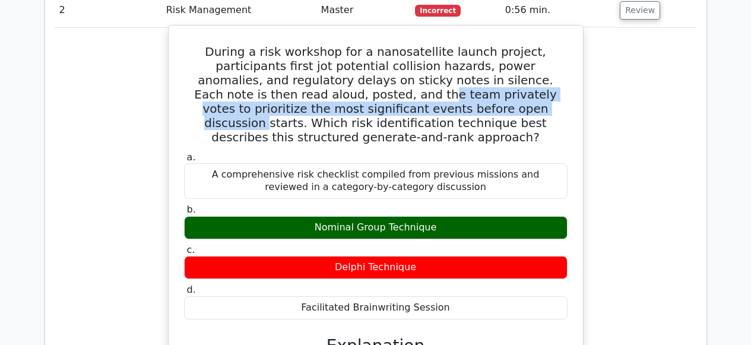
drag, startPoint x: 228, startPoint y: 72, endPoint x: 315, endPoint y: 82, distance: 87.8
click at [315, 82] on h5 "During a risk workshop for a nanosatellite launch project, participants first j…" at bounding box center [376, 95] width 386 height 100
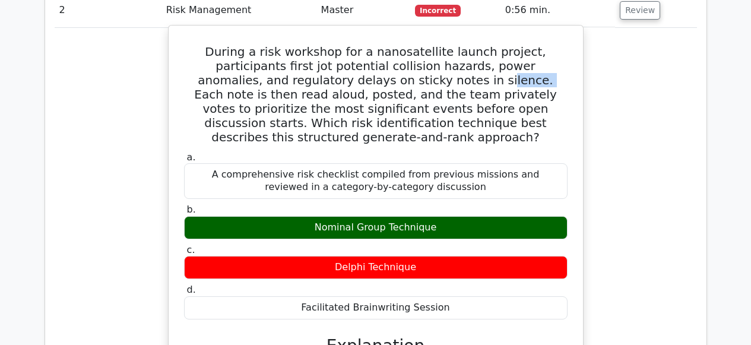
drag, startPoint x: 331, startPoint y: 59, endPoint x: 367, endPoint y: 66, distance: 36.3
click at [368, 59] on h5 "During a risk workshop for a nanosatellite launch project, participants first j…" at bounding box center [376, 95] width 386 height 100
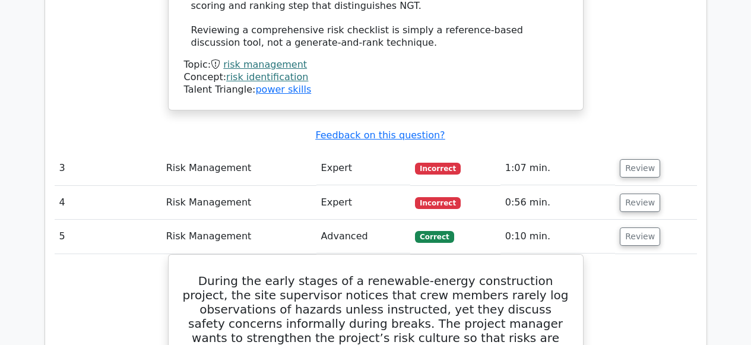
scroll to position [1772, 0]
click at [633, 158] on button "Review" at bounding box center [640, 167] width 40 height 18
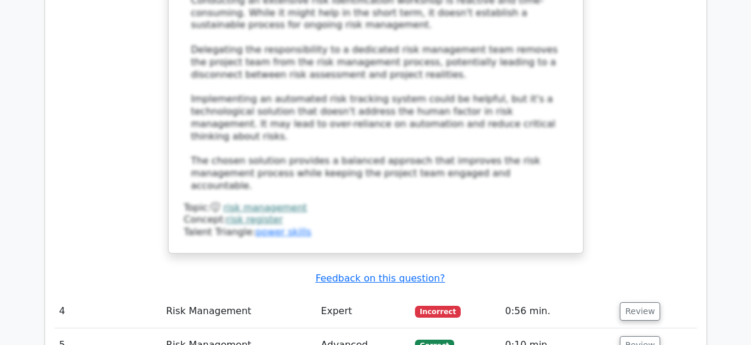
scroll to position [2568, 0]
click at [631, 301] on button "Review" at bounding box center [640, 310] width 40 height 18
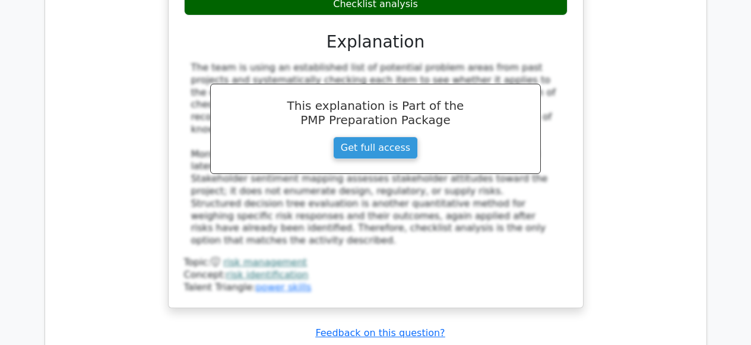
scroll to position [3218, 0]
